Goal: Check status: Check status

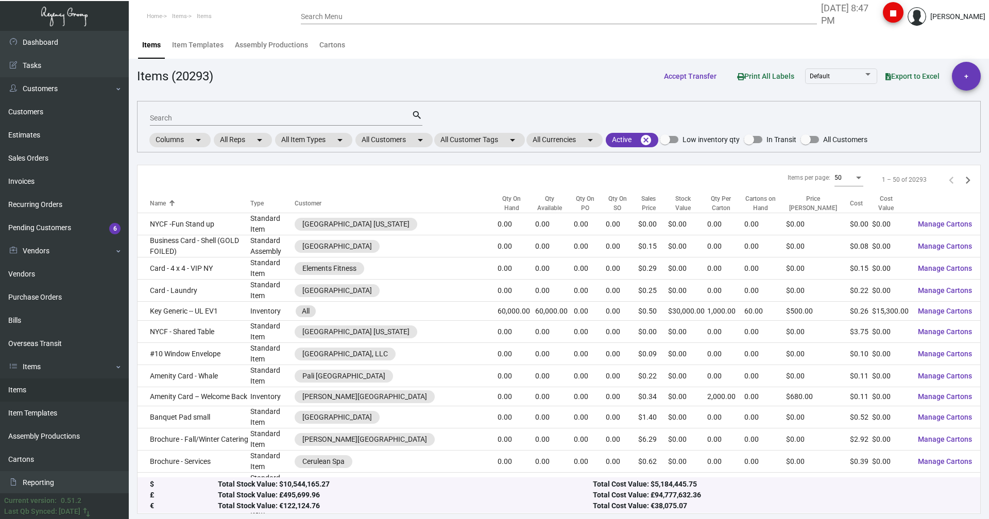
click at [19, 381] on link "Items" at bounding box center [64, 390] width 129 height 23
click at [174, 118] on input "Search" at bounding box center [281, 118] width 262 height 8
type input "pad [PERSON_NAME]"
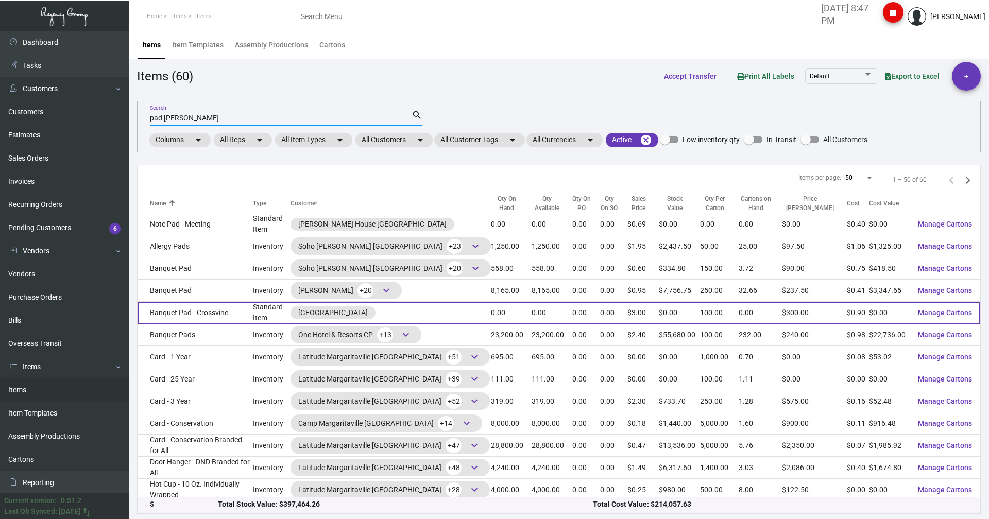
click at [163, 315] on td "Banquet Pad - Crossvine" at bounding box center [195, 313] width 115 height 22
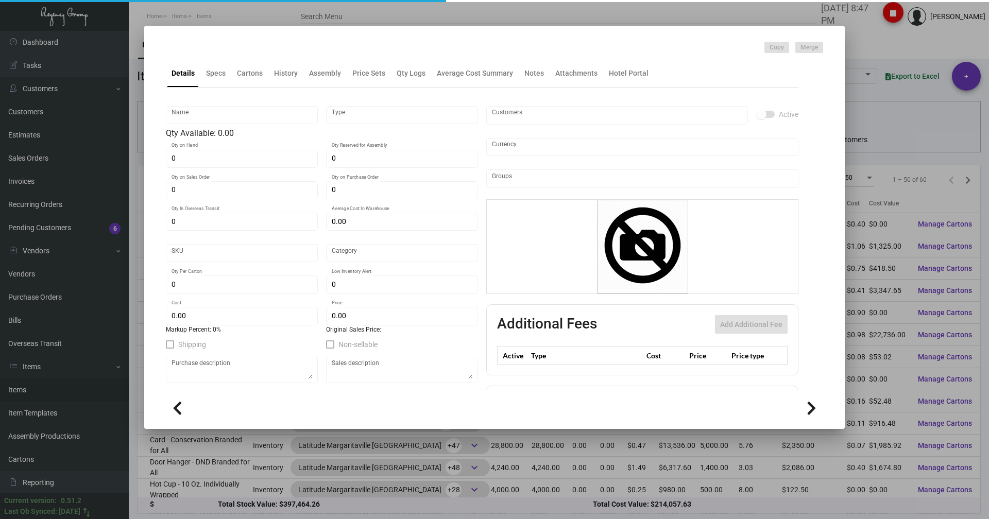
type input "Banquet Pad - Crossvine"
type input "Standard Item"
type input "$ 0.00"
type input "1H-NS-Banquet Pad-11"
type input "Standard"
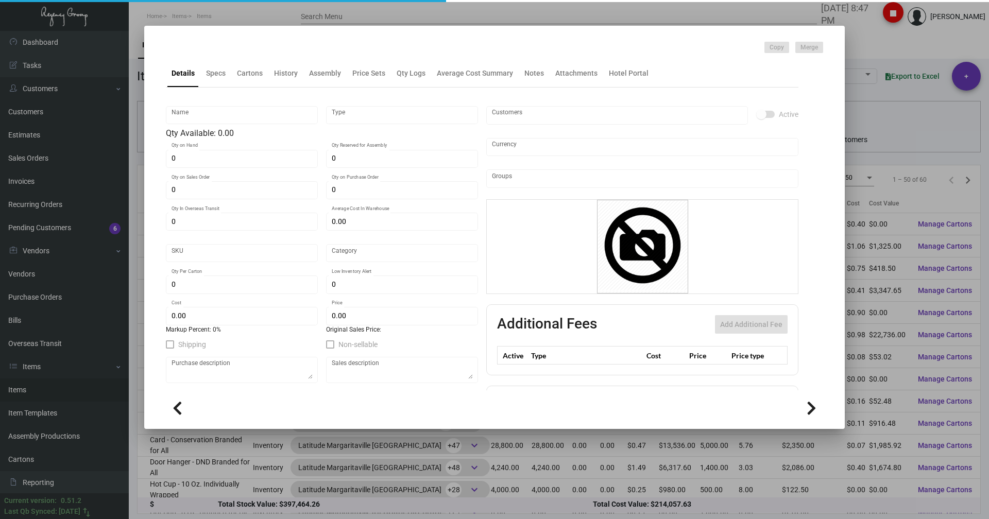
type input "100"
type input "$ 0.90"
type input "$ 3.00"
checkbox input "true"
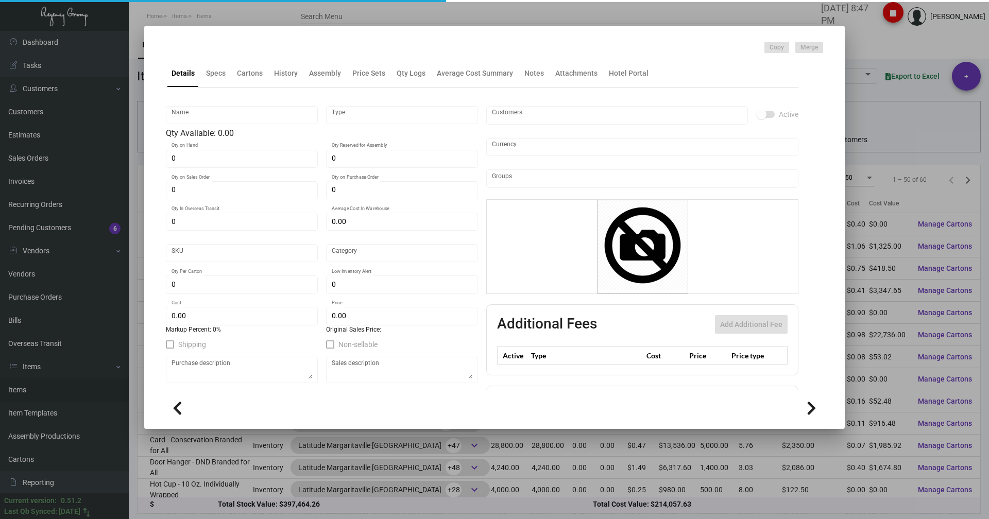
type input "United States Dollar $"
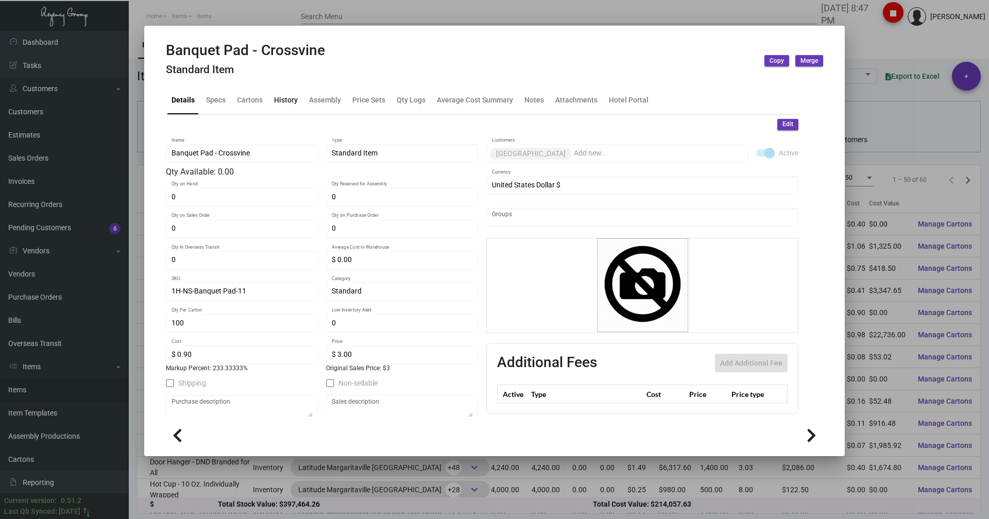
click at [284, 100] on div "History" at bounding box center [286, 100] width 24 height 11
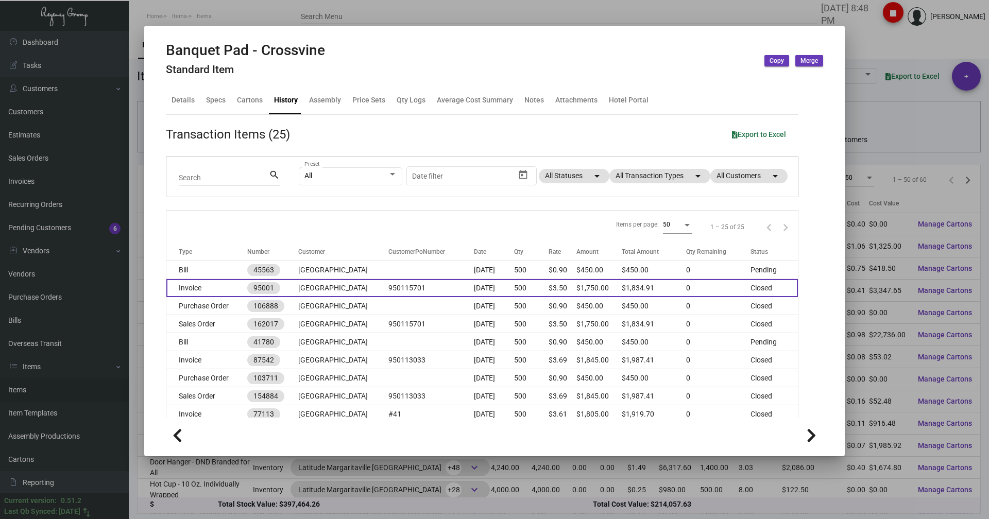
click at [185, 291] on td "Invoice" at bounding box center [206, 288] width 81 height 18
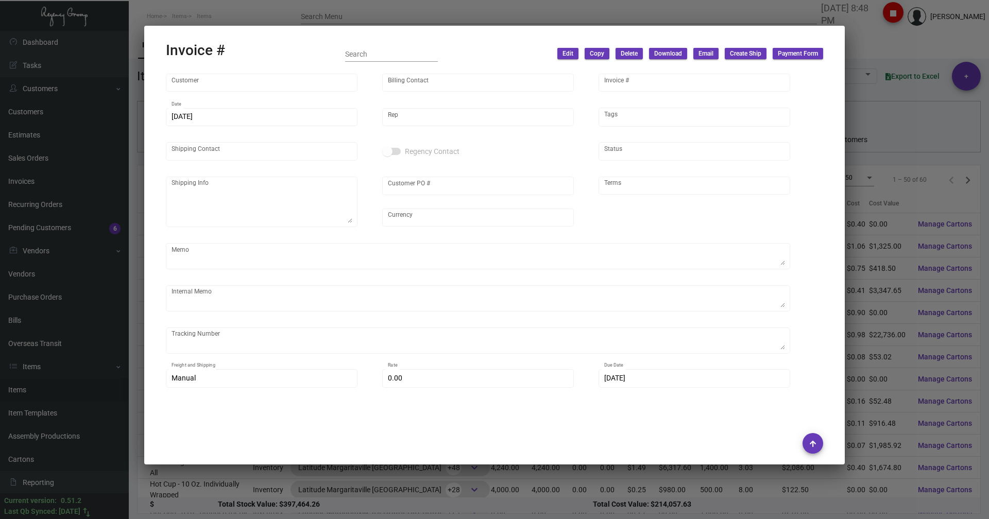
type input "[GEOGRAPHIC_DATA]"
type input "[PERSON_NAME]"
type input "95001"
type input "[DATE]"
type input "[PERSON_NAME]"
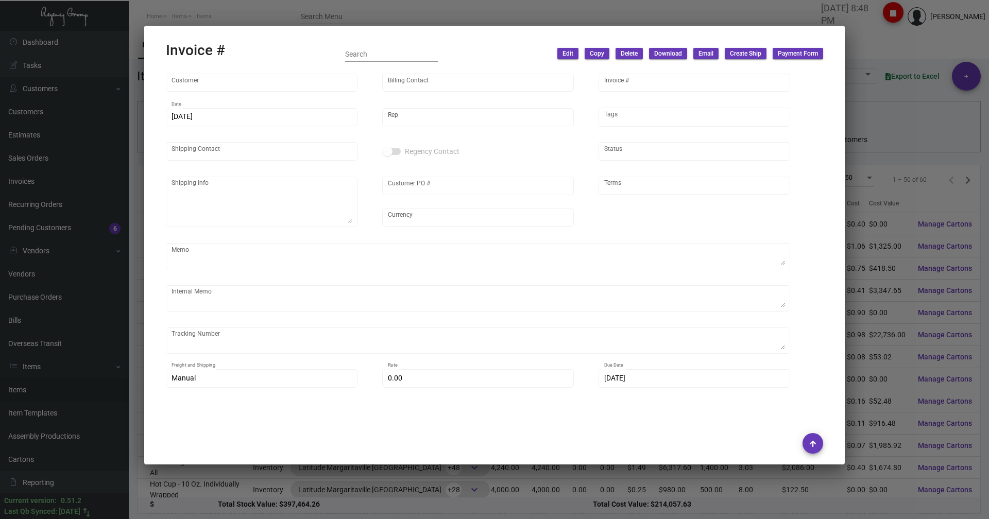
type input "[PERSON_NAME]"
type textarea "One Hotel [GEOGRAPHIC_DATA] - [PERSON_NAME] [STREET_ADDRESS][PERSON_NAME]"
type input "950115701"
type input "United States Dollar $"
type input "Net 30"
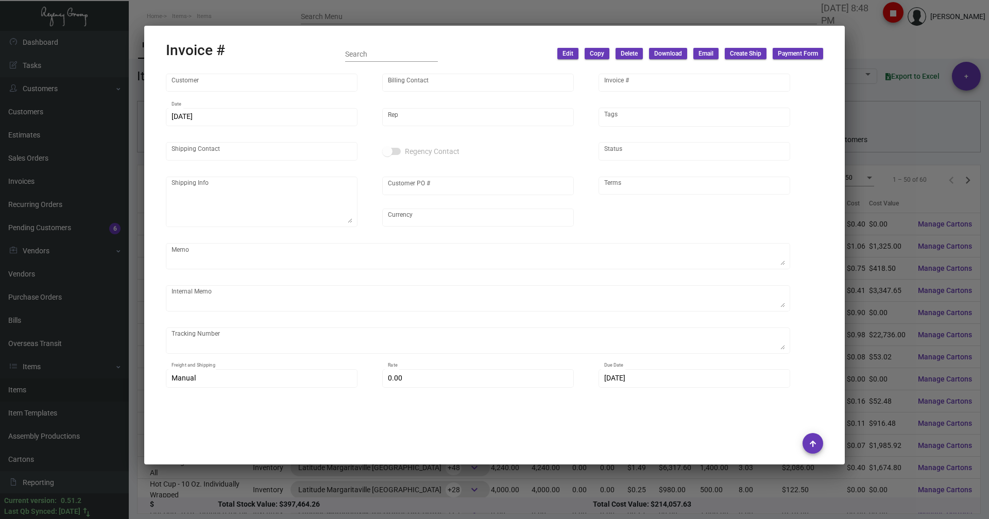
type textarea "[DATE] Shipped from Vendor by UPS Ground Cost $57.08"
type input "$ 84.91"
type input "[DATE]"
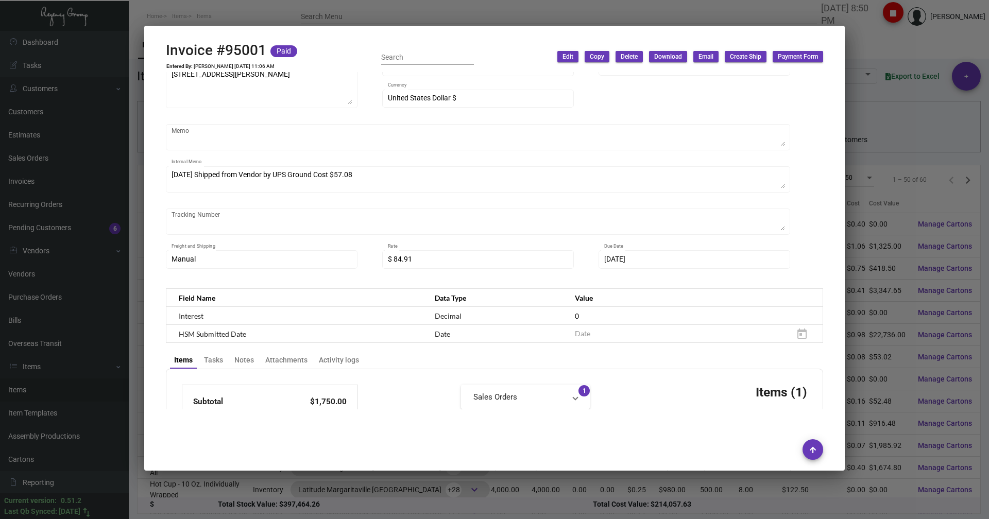
scroll to position [54, 0]
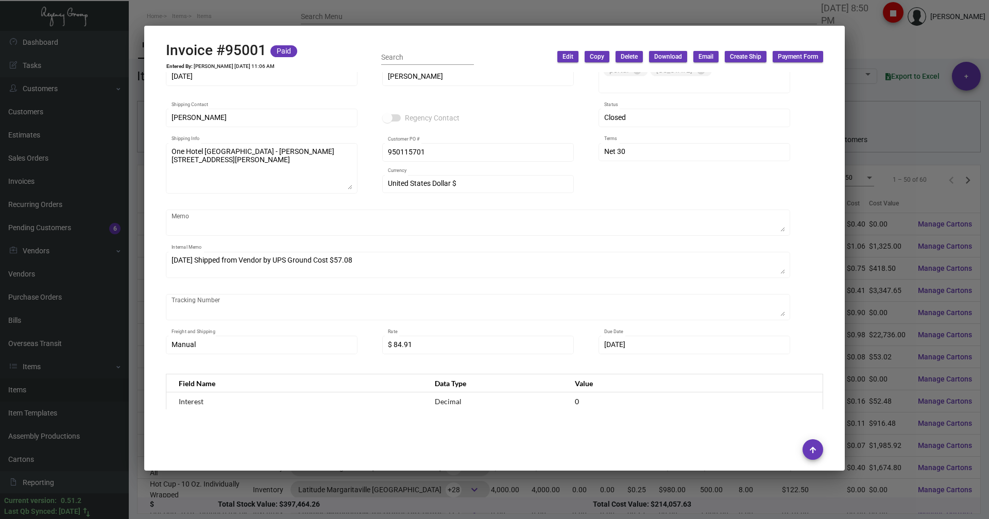
click at [235, 5] on div at bounding box center [494, 259] width 989 height 519
